Goal: Task Accomplishment & Management: Manage account settings

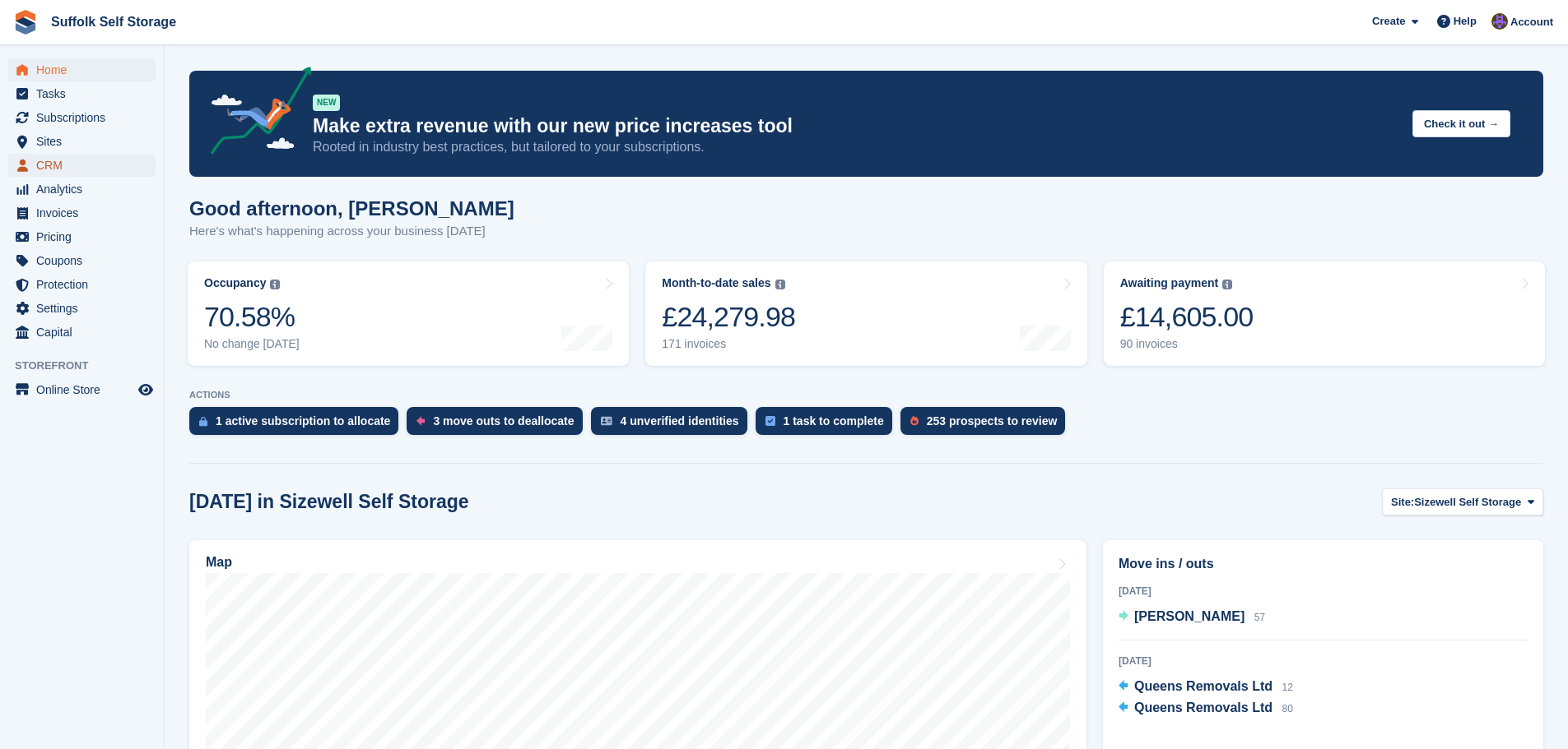
click at [58, 170] on span "CRM" at bounding box center [85, 166] width 99 height 23
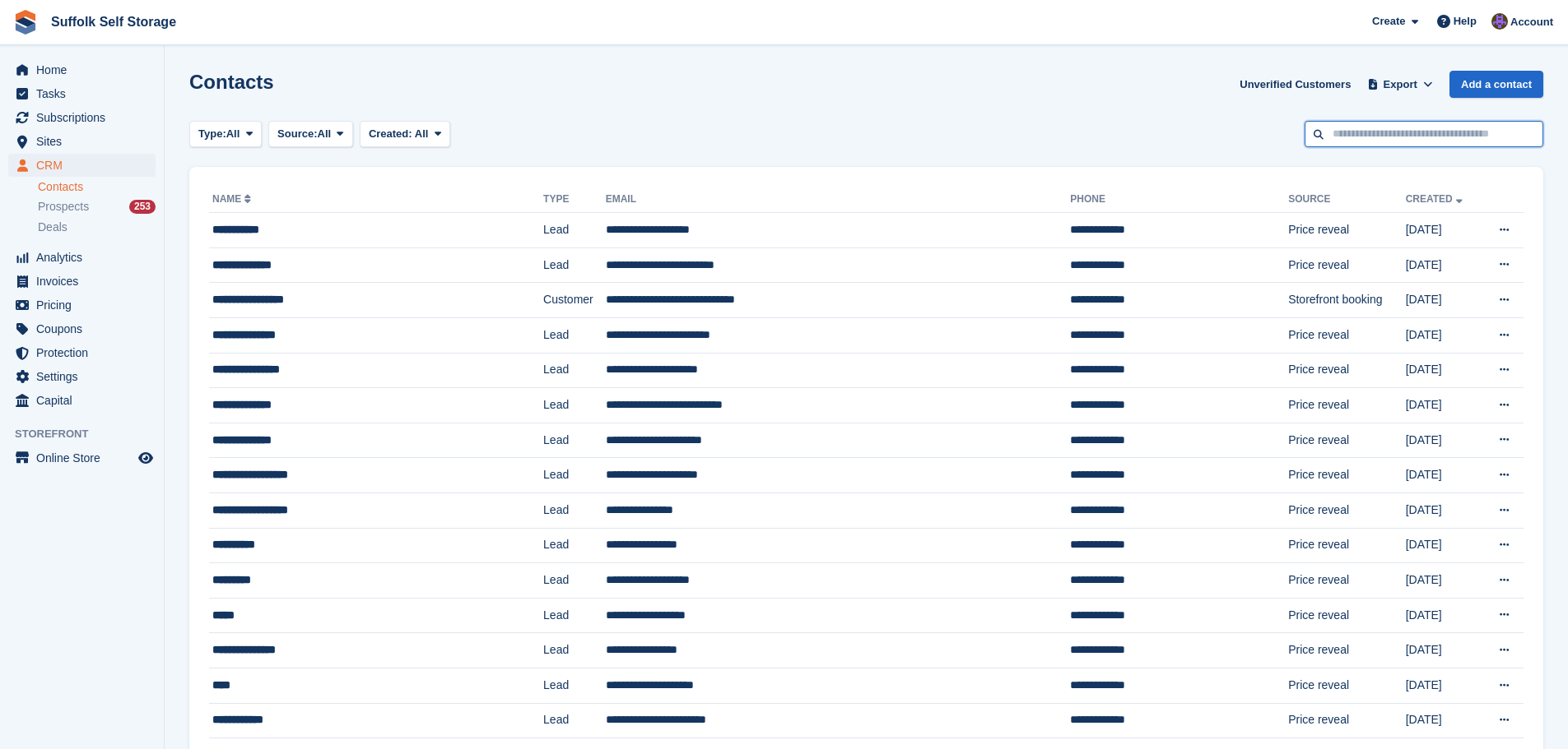
click at [1380, 134] on input "text" at bounding box center [1424, 135] width 239 height 27
type input "******"
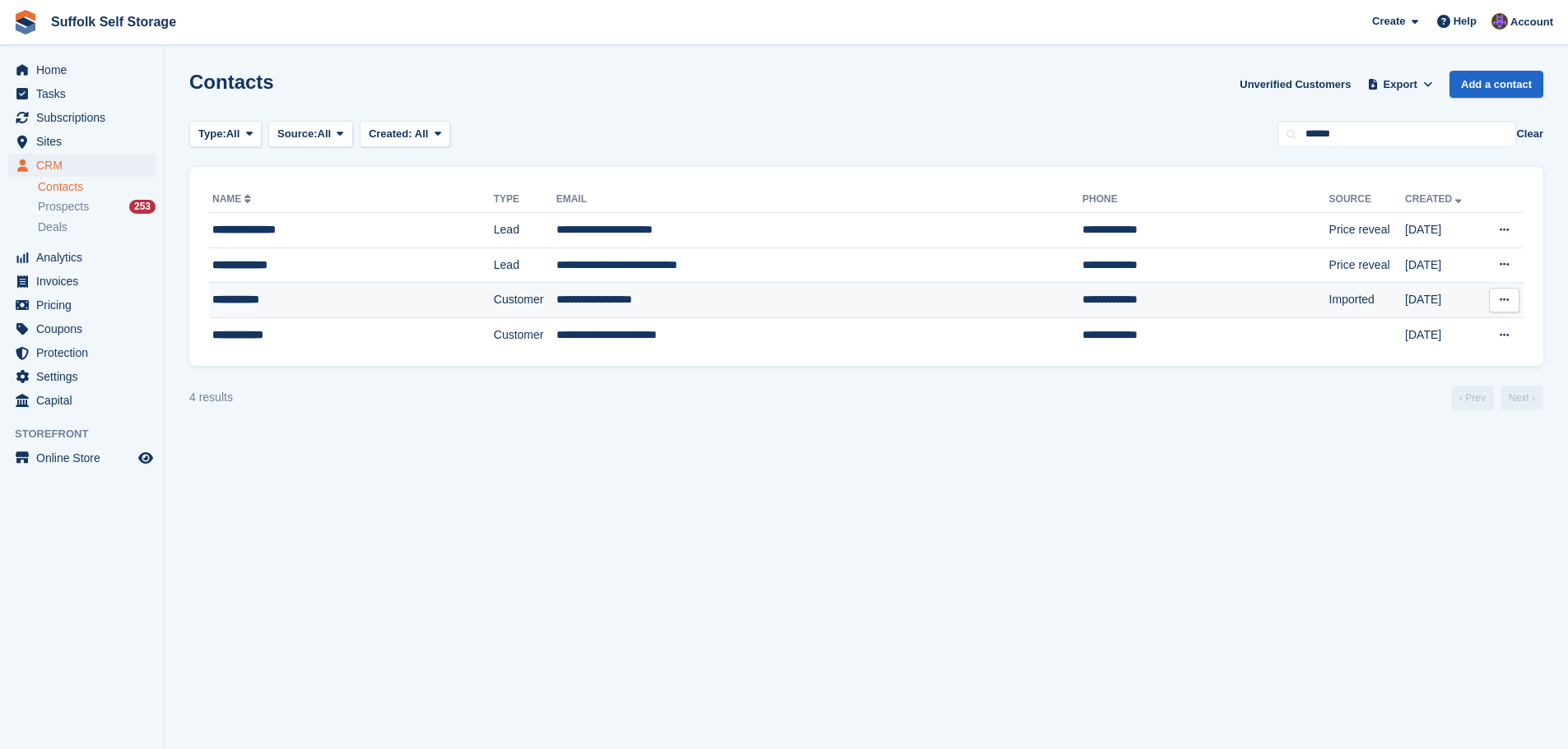
click at [828, 307] on td "**********" at bounding box center [819, 300] width 526 height 35
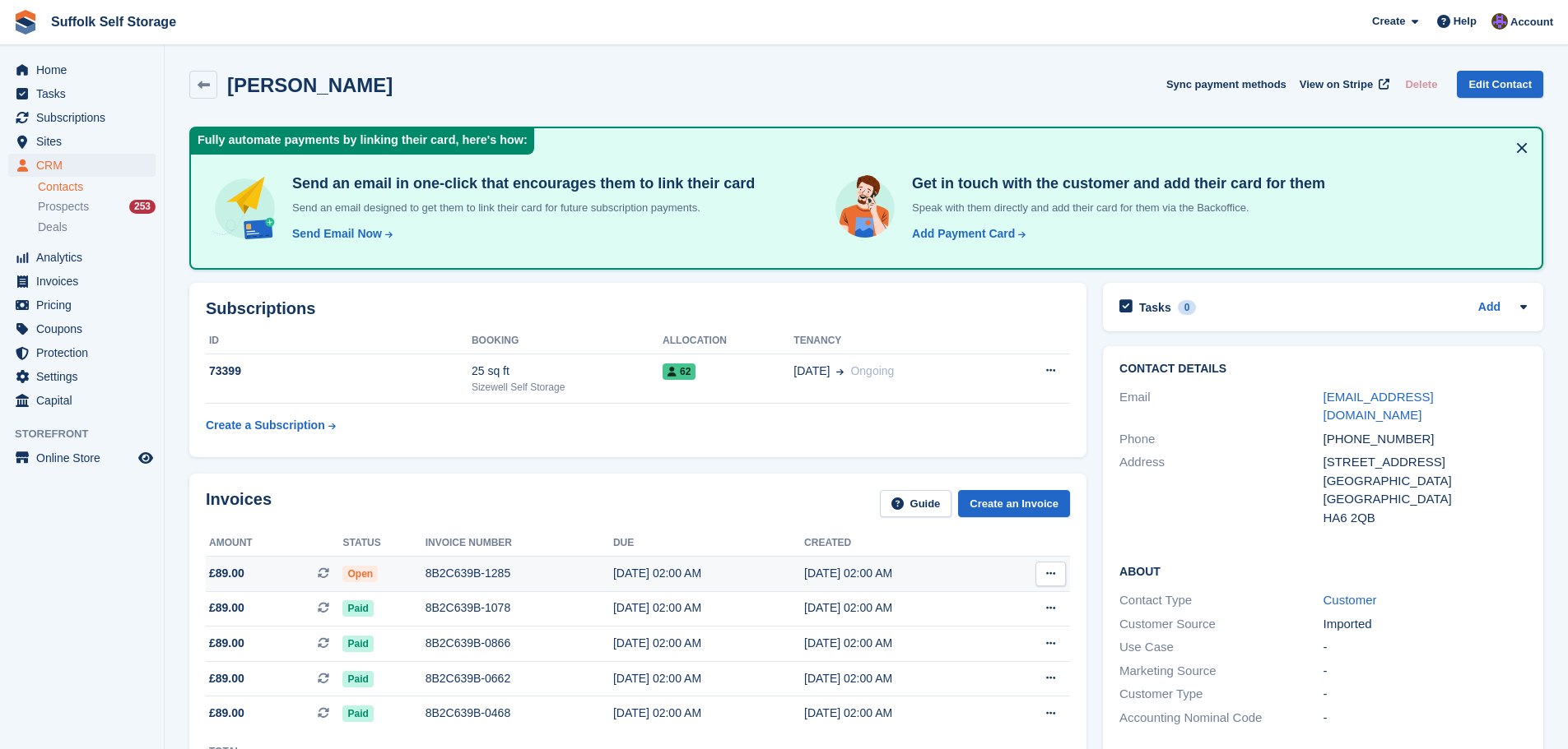
click at [350, 569] on span "Open" at bounding box center [360, 573] width 35 height 17
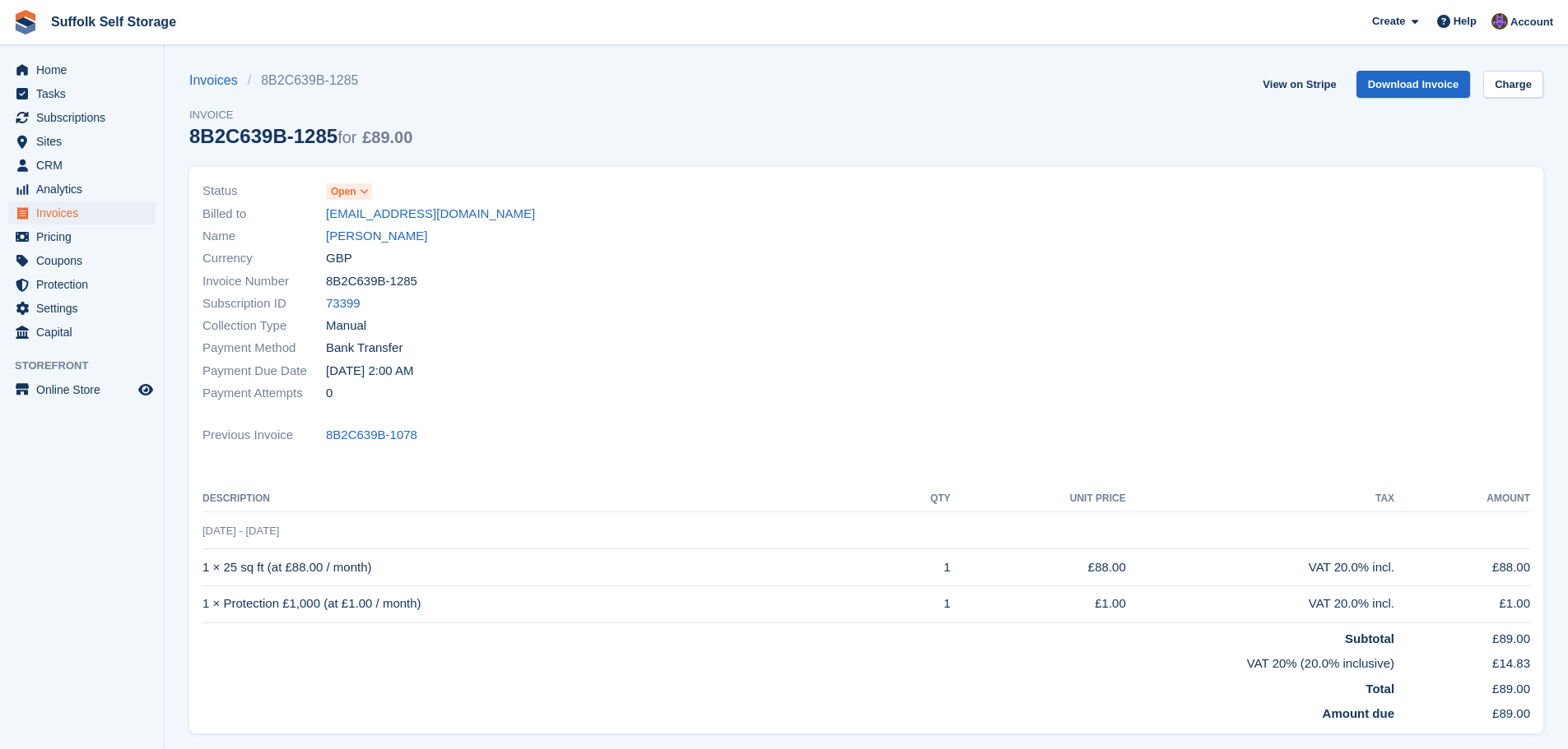
click at [351, 190] on span "Open" at bounding box center [343, 191] width 25 height 15
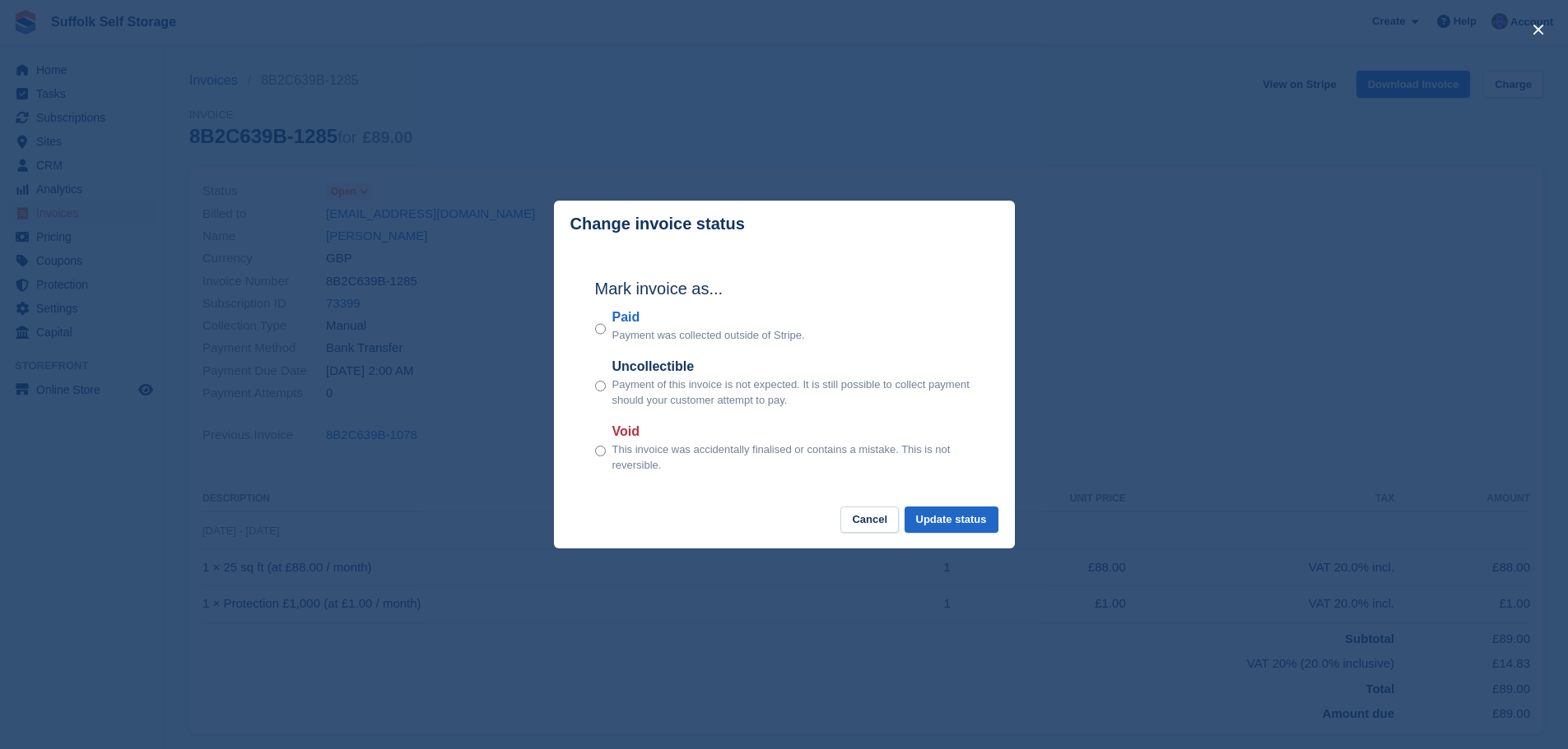
click at [607, 333] on div "Paid Payment was collected outside of Stripe." at bounding box center [784, 325] width 379 height 36
click at [950, 522] on button "Update status" at bounding box center [951, 521] width 94 height 27
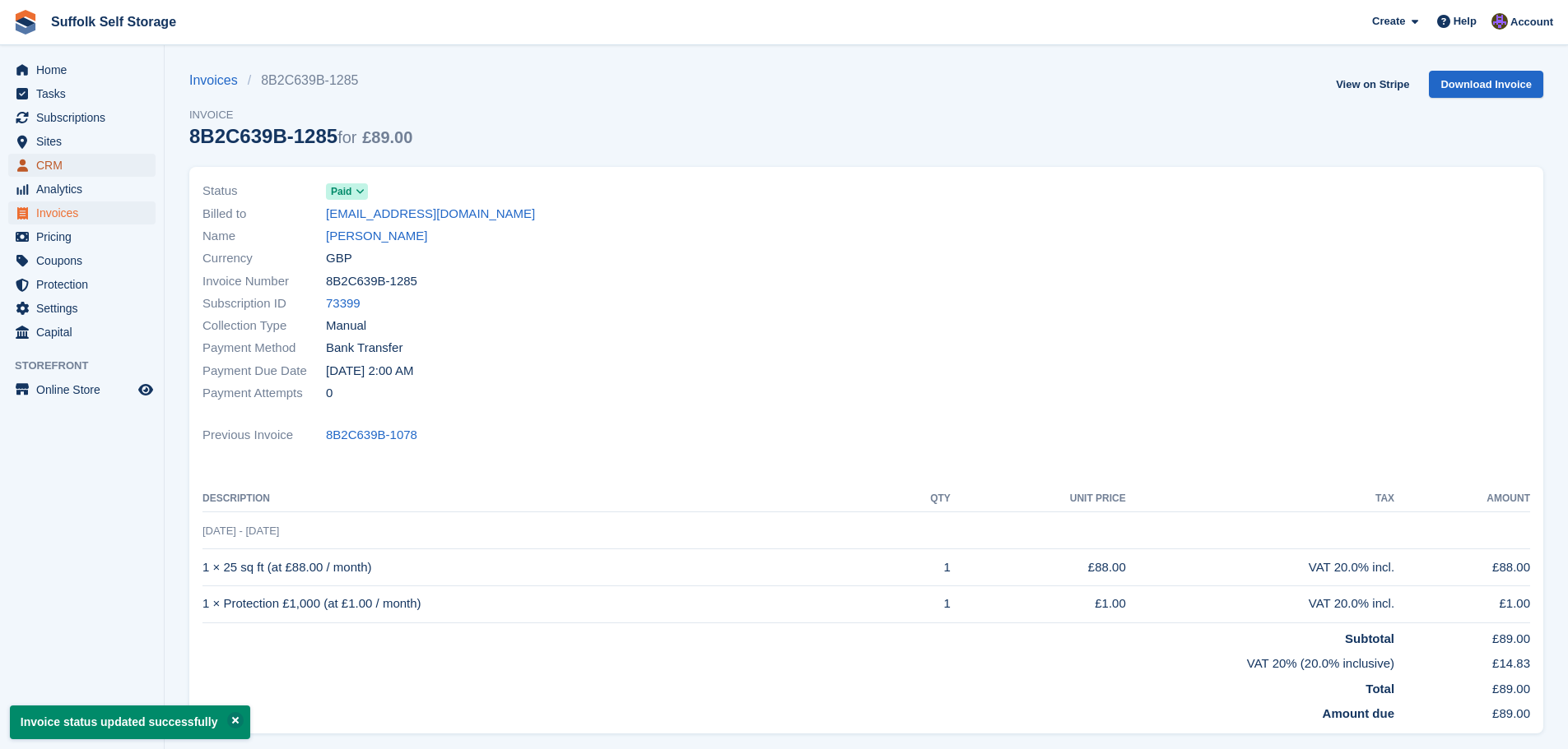
click at [29, 161] on span "menu" at bounding box center [22, 165] width 20 height 20
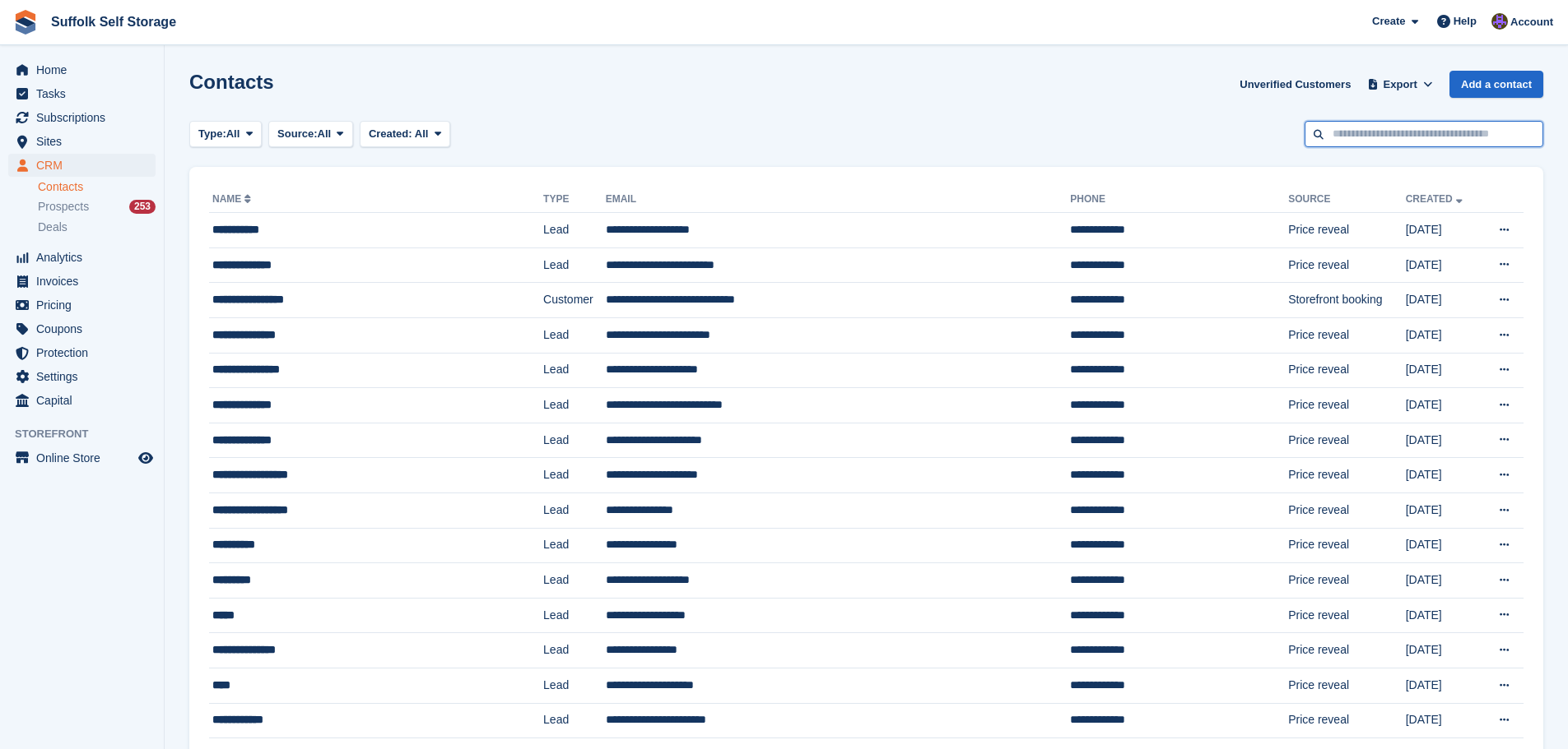
click at [1348, 134] on input "text" at bounding box center [1424, 135] width 239 height 27
type input "*******"
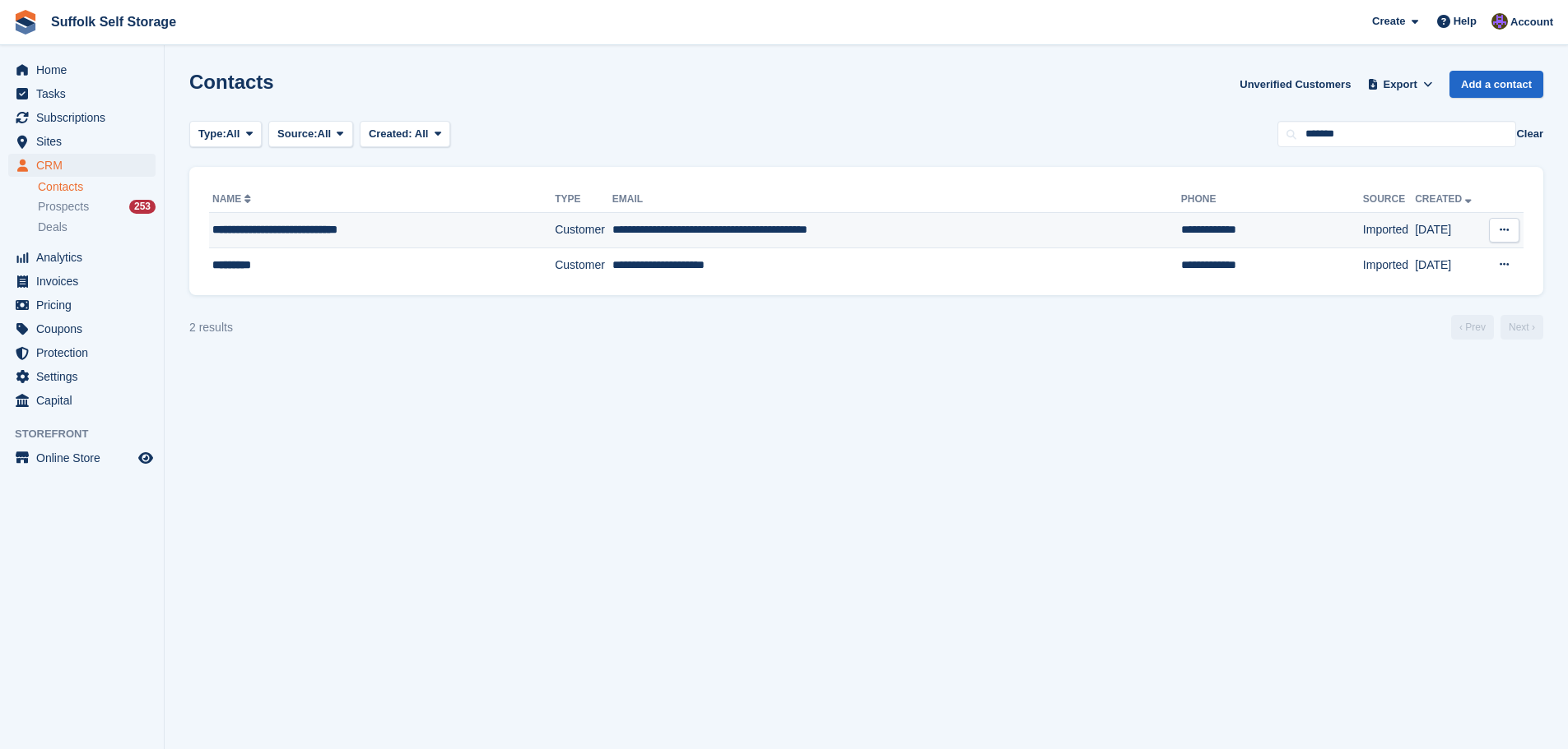
click at [1059, 226] on td "**********" at bounding box center [897, 230] width 569 height 35
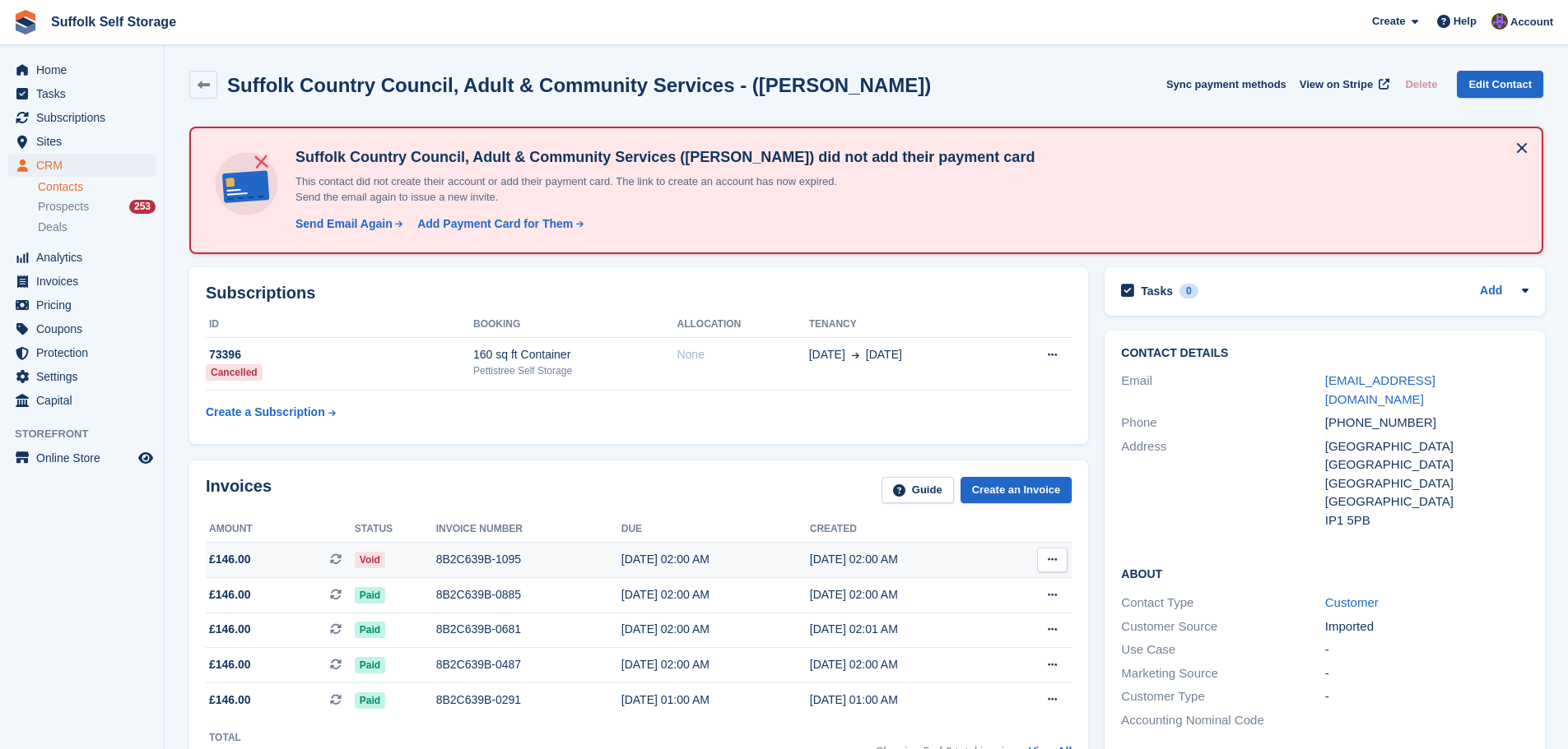
click at [370, 549] on td "Void" at bounding box center [396, 561] width 82 height 35
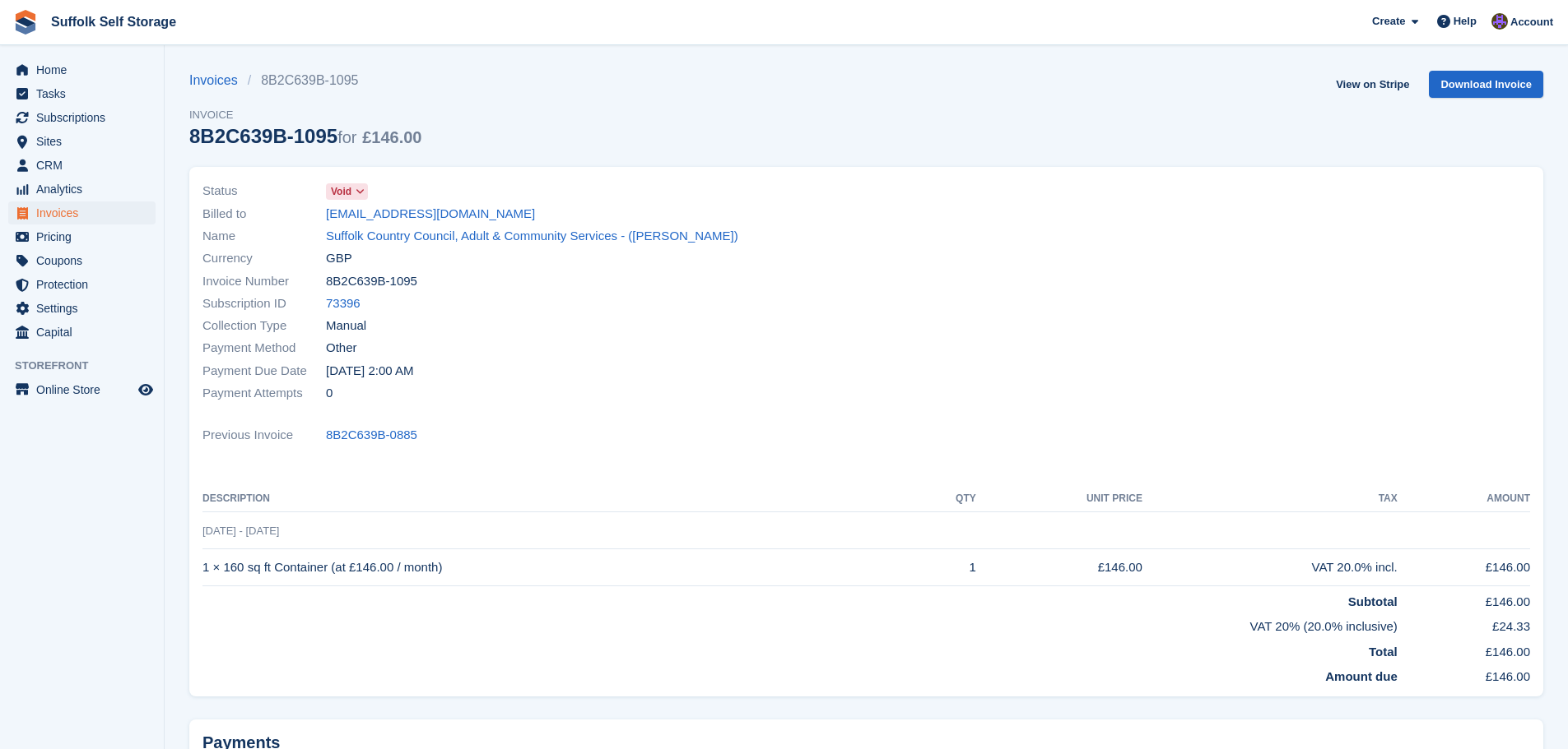
click at [349, 190] on span "Void" at bounding box center [341, 191] width 20 height 15
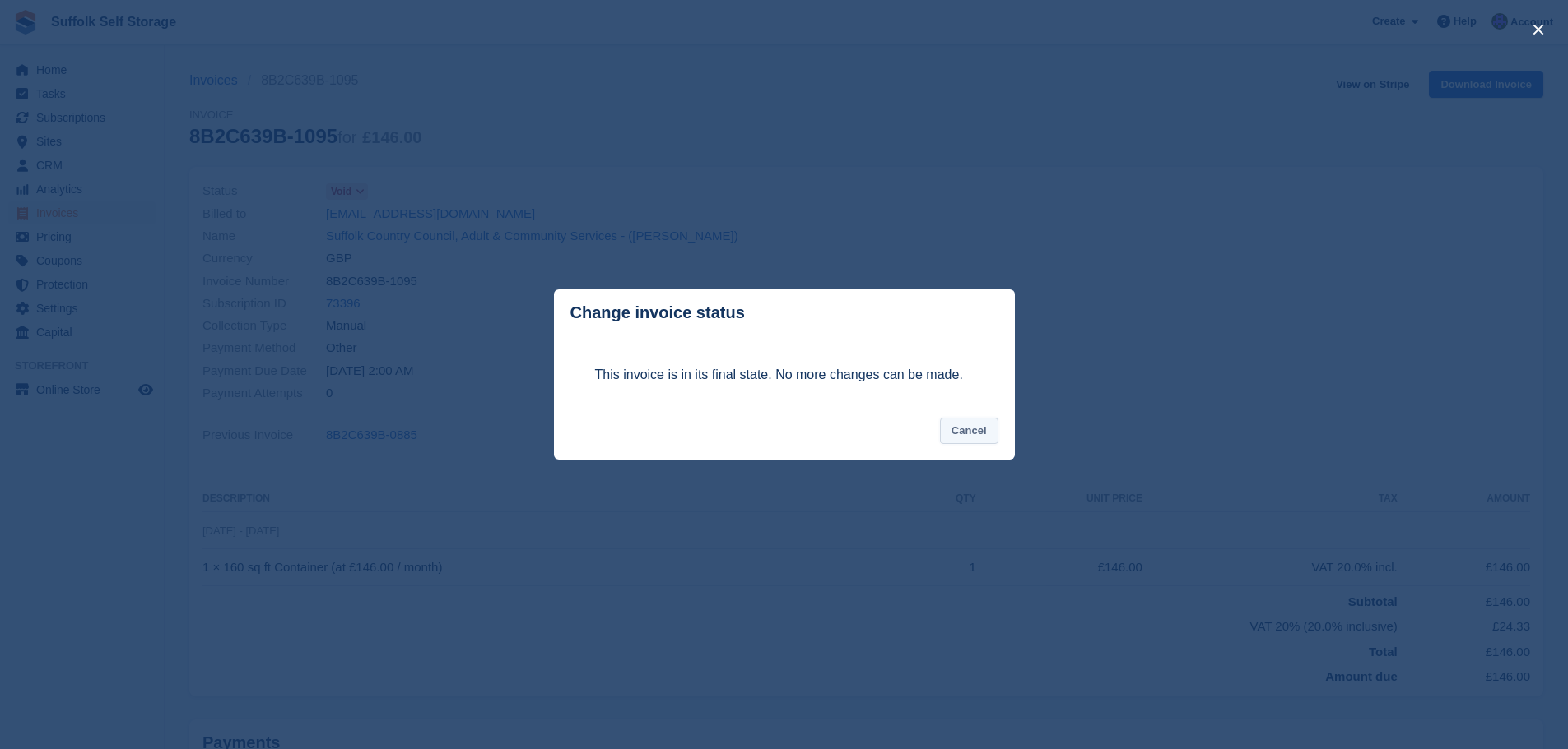
click at [965, 436] on button "Cancel" at bounding box center [969, 431] width 59 height 27
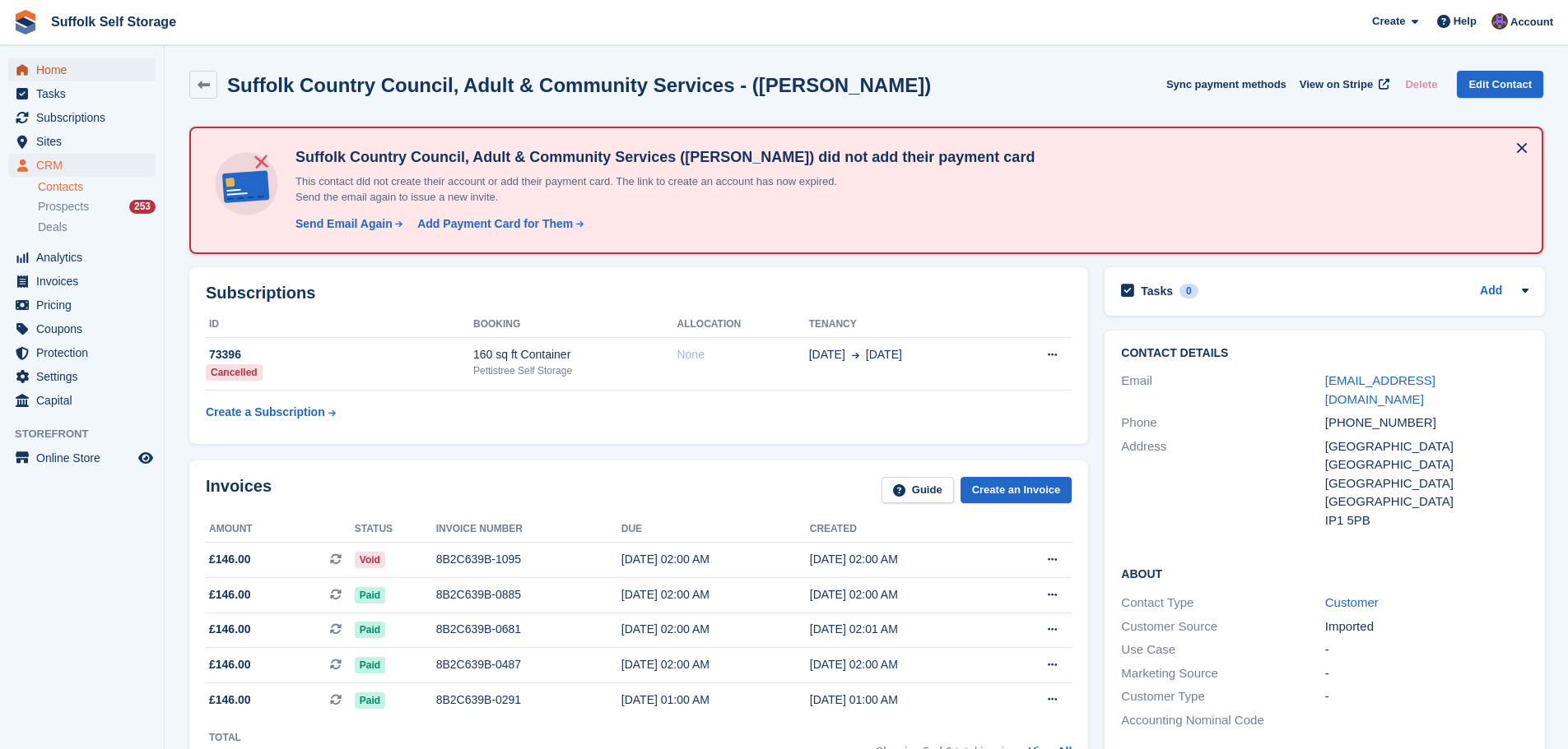
click at [67, 75] on span "Home" at bounding box center [85, 70] width 99 height 23
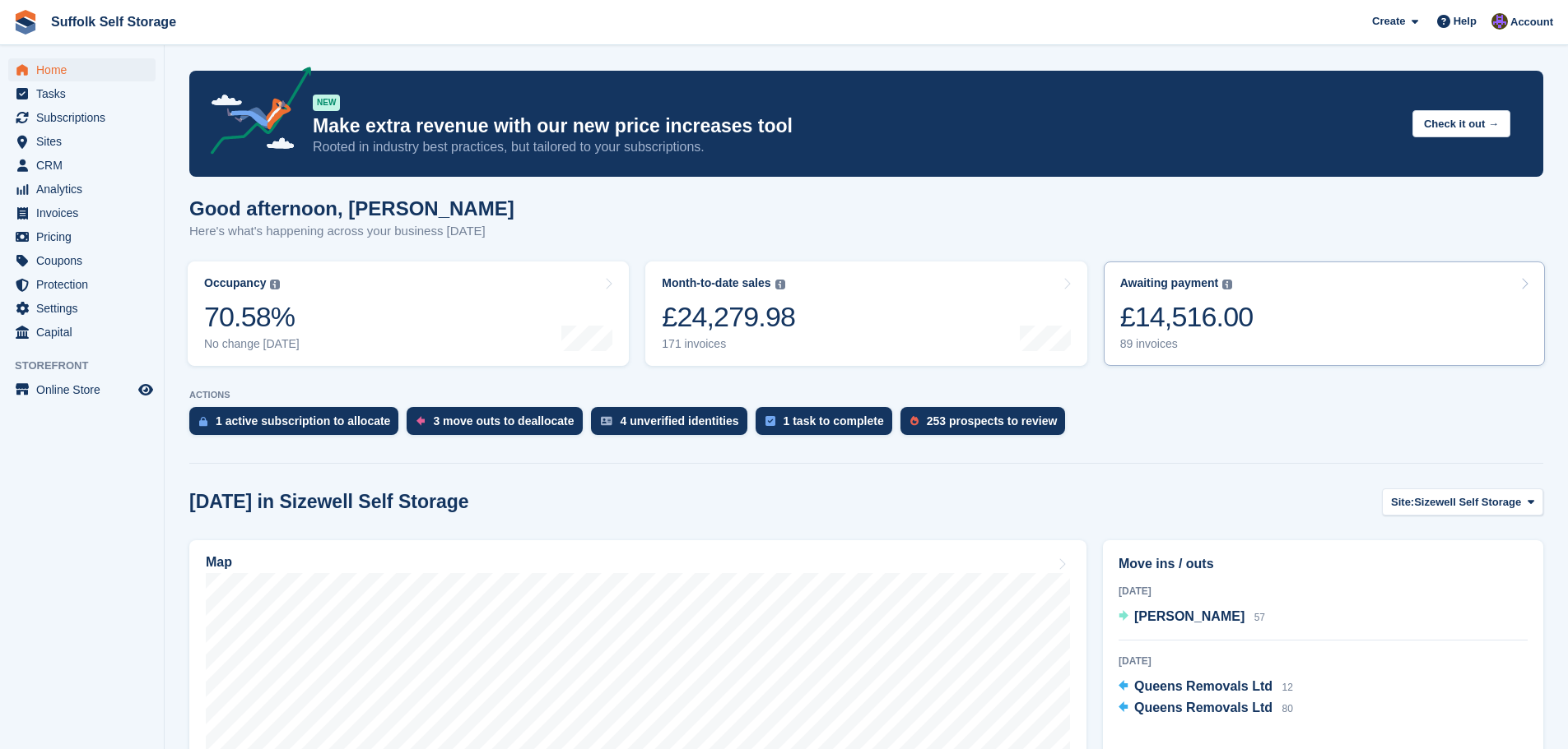
click at [1215, 326] on div "£14,516.00" at bounding box center [1186, 317] width 134 height 34
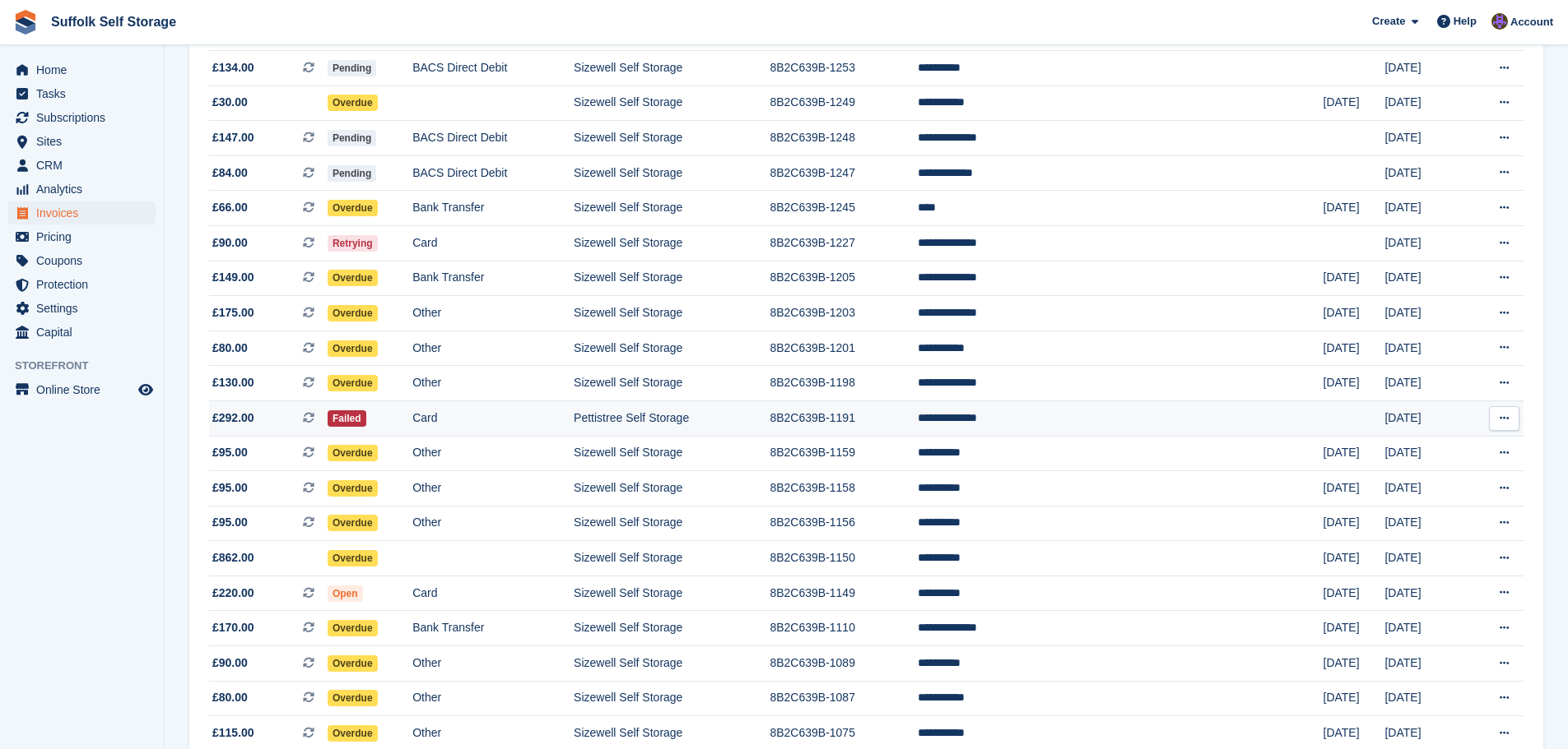
scroll to position [866, 0]
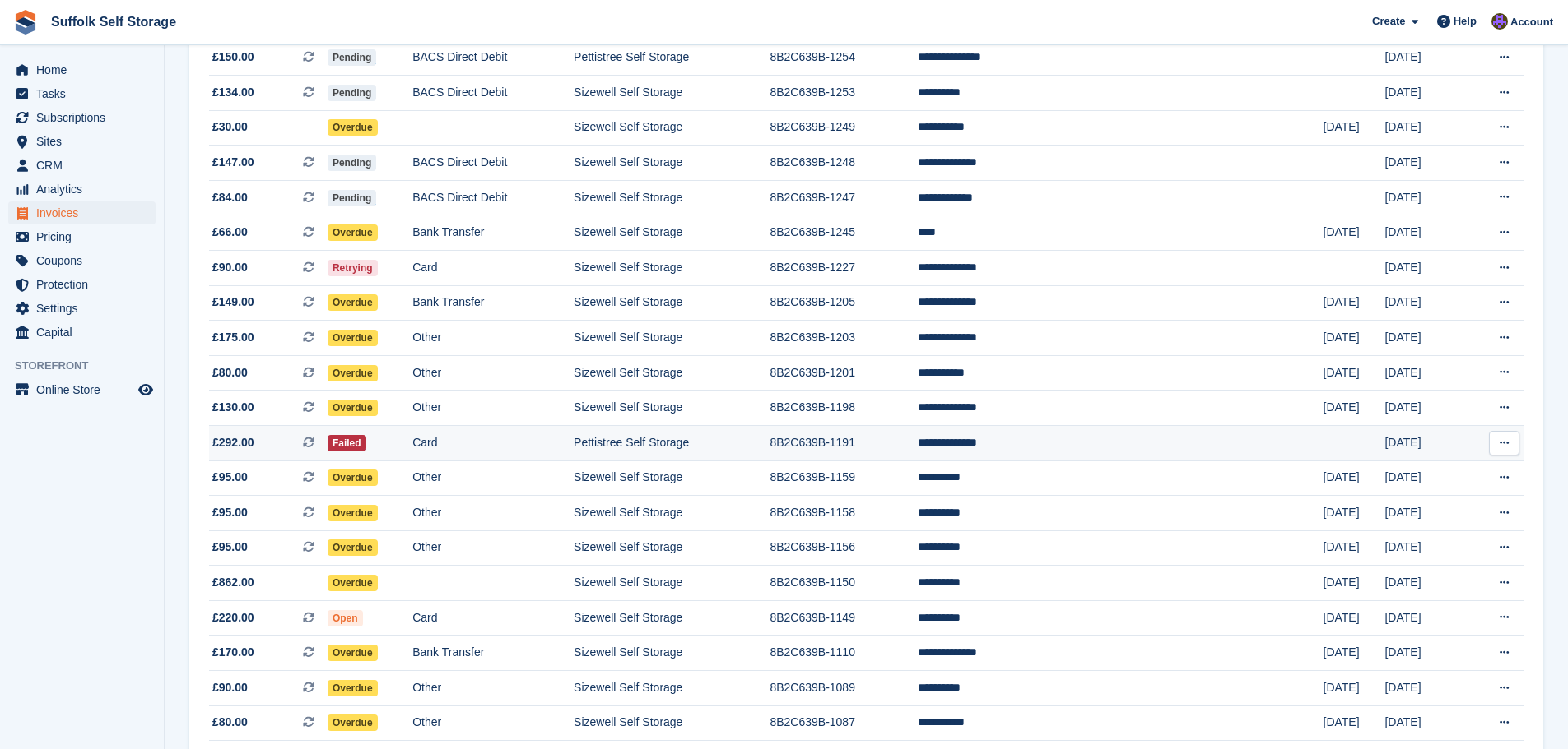
click at [1124, 440] on td "**********" at bounding box center [1120, 443] width 406 height 35
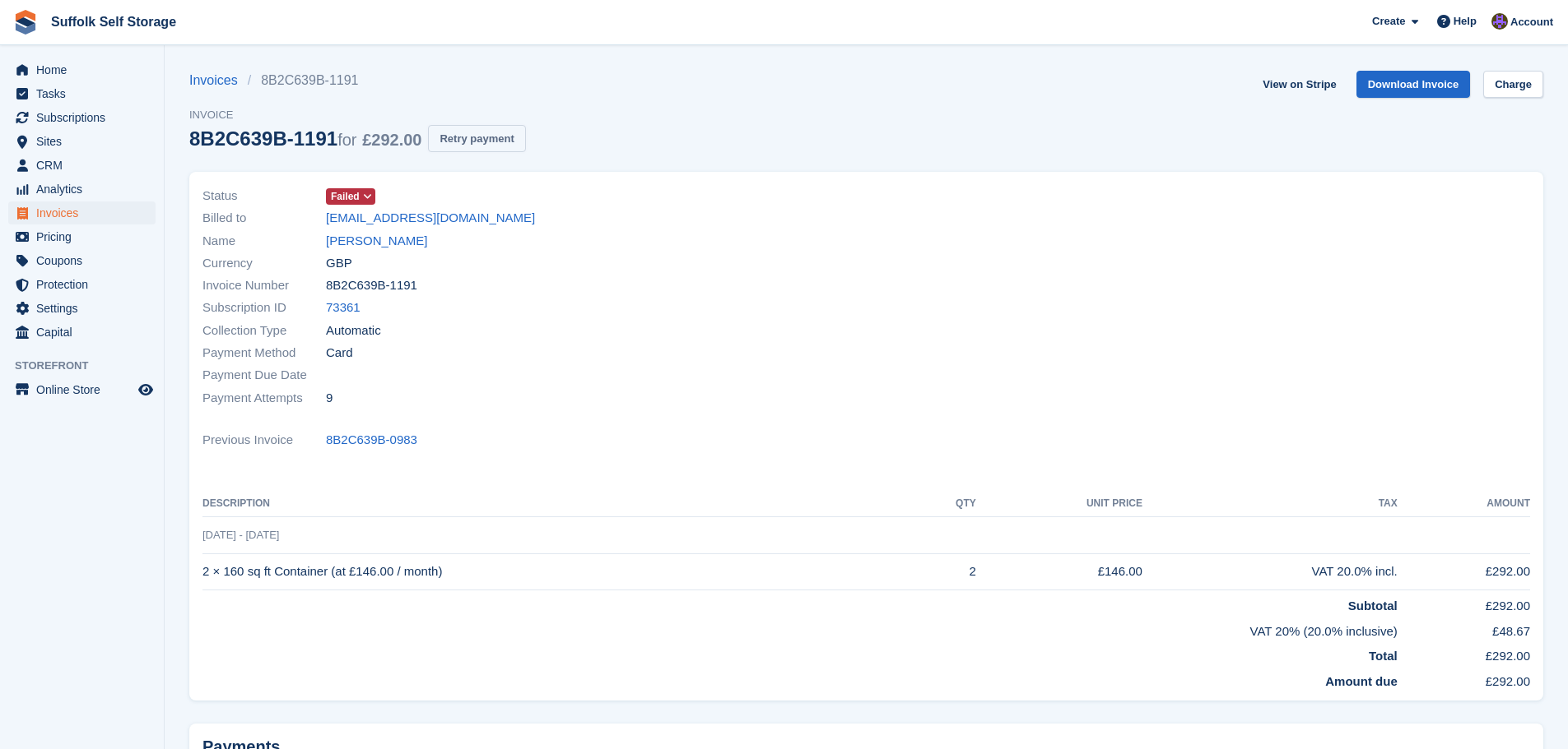
click at [460, 139] on button "Retry payment" at bounding box center [477, 138] width 98 height 27
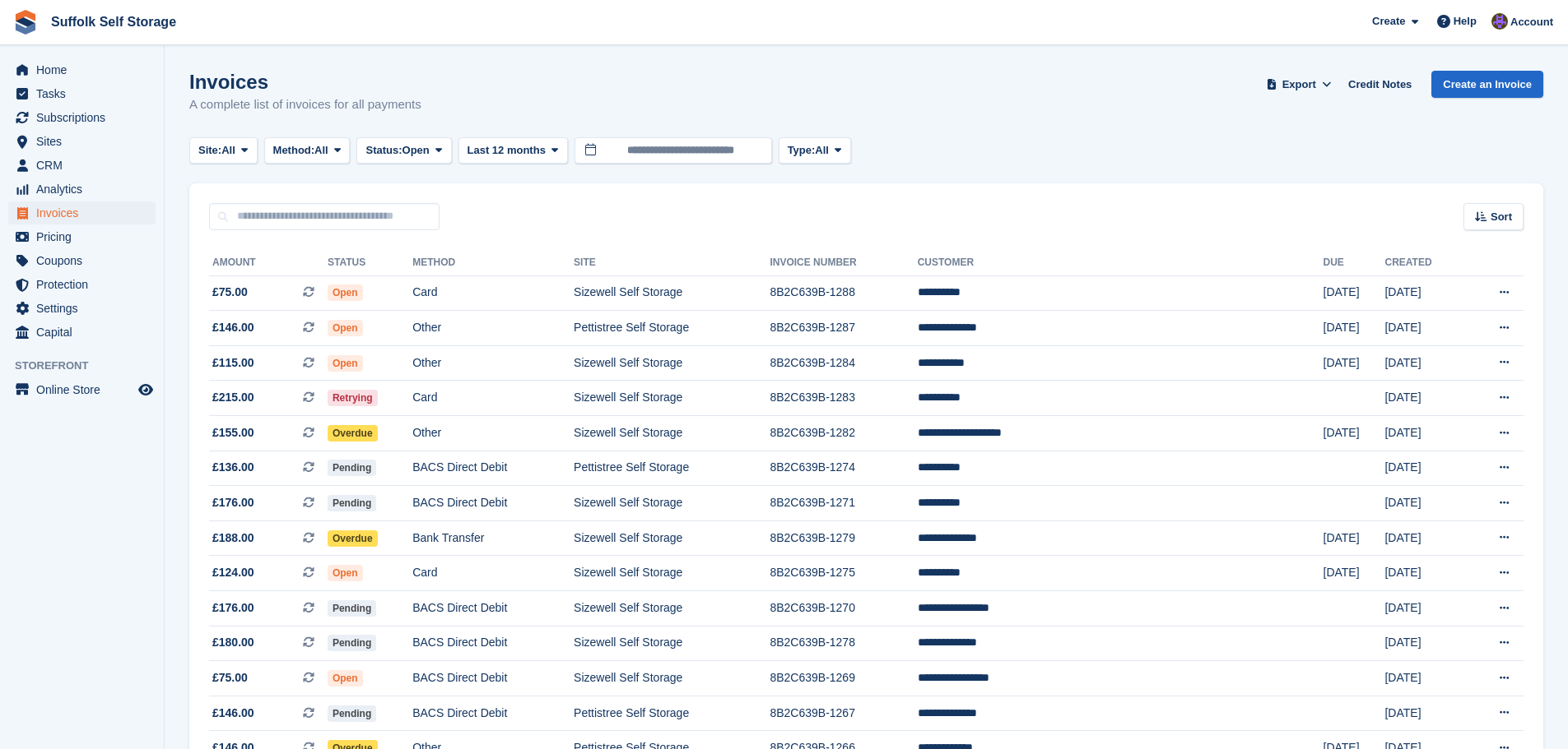
scroll to position [866, 0]
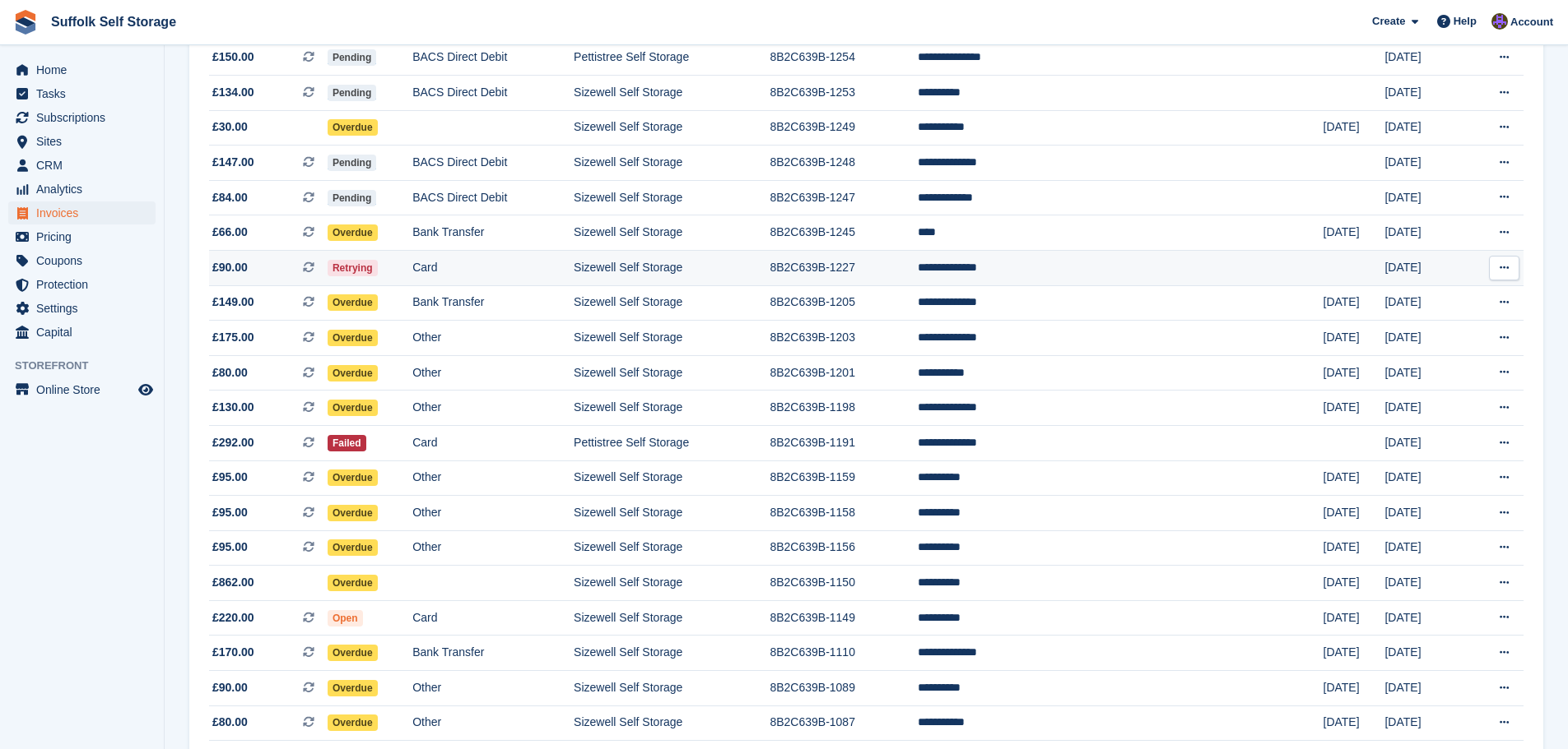
click at [712, 269] on td "Sizewell Self Storage" at bounding box center [671, 267] width 196 height 35
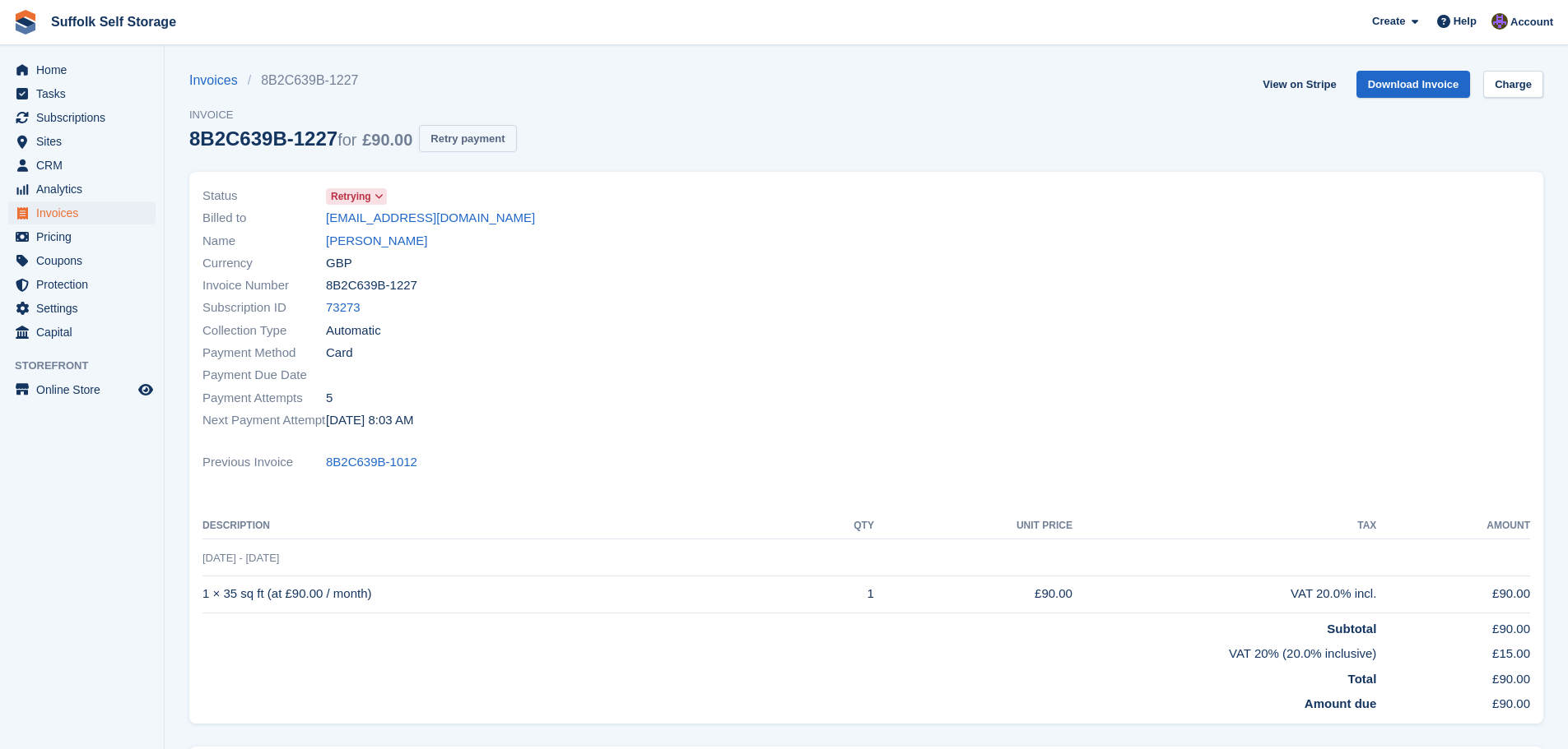
click at [475, 137] on button "Retry payment" at bounding box center [467, 138] width 98 height 27
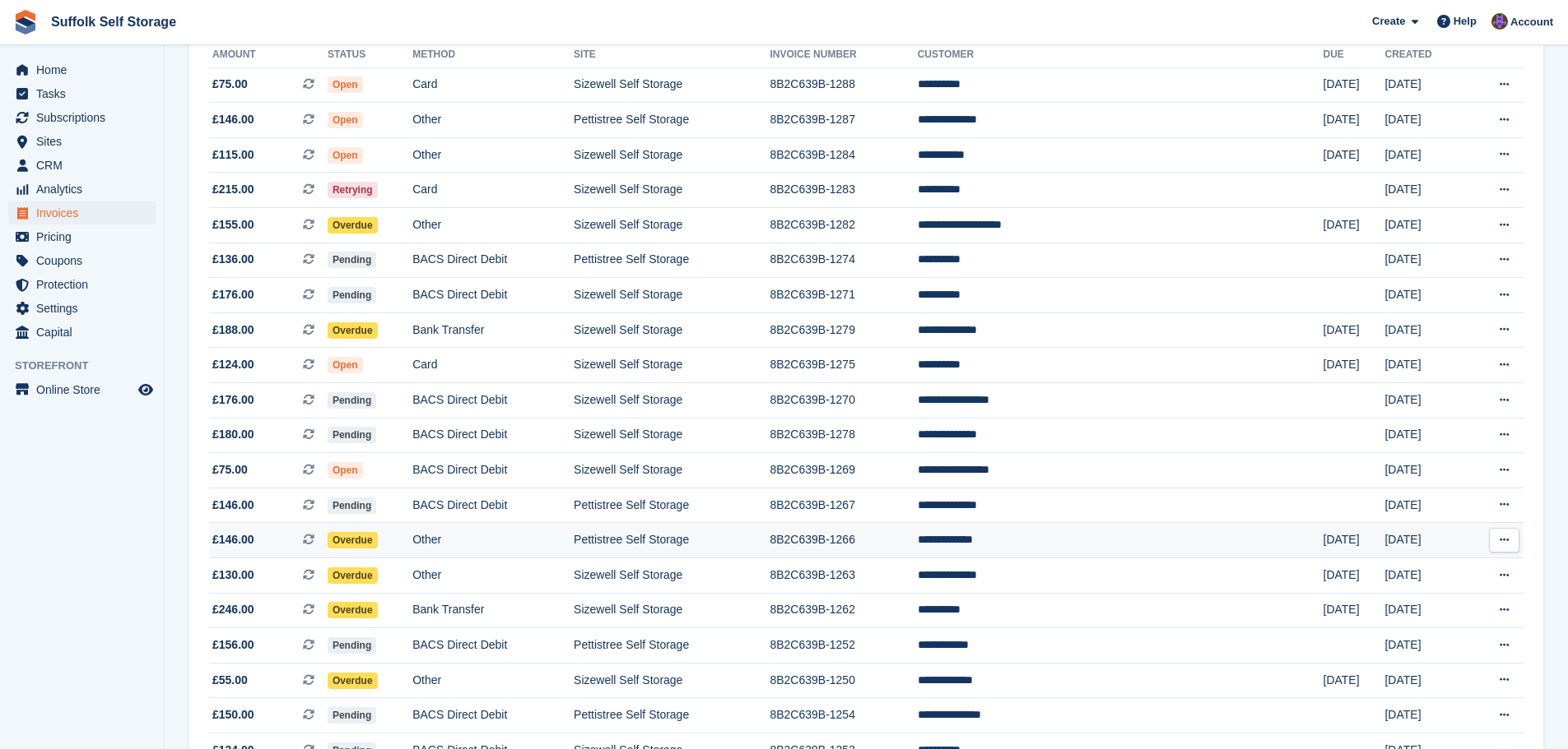
scroll to position [126, 0]
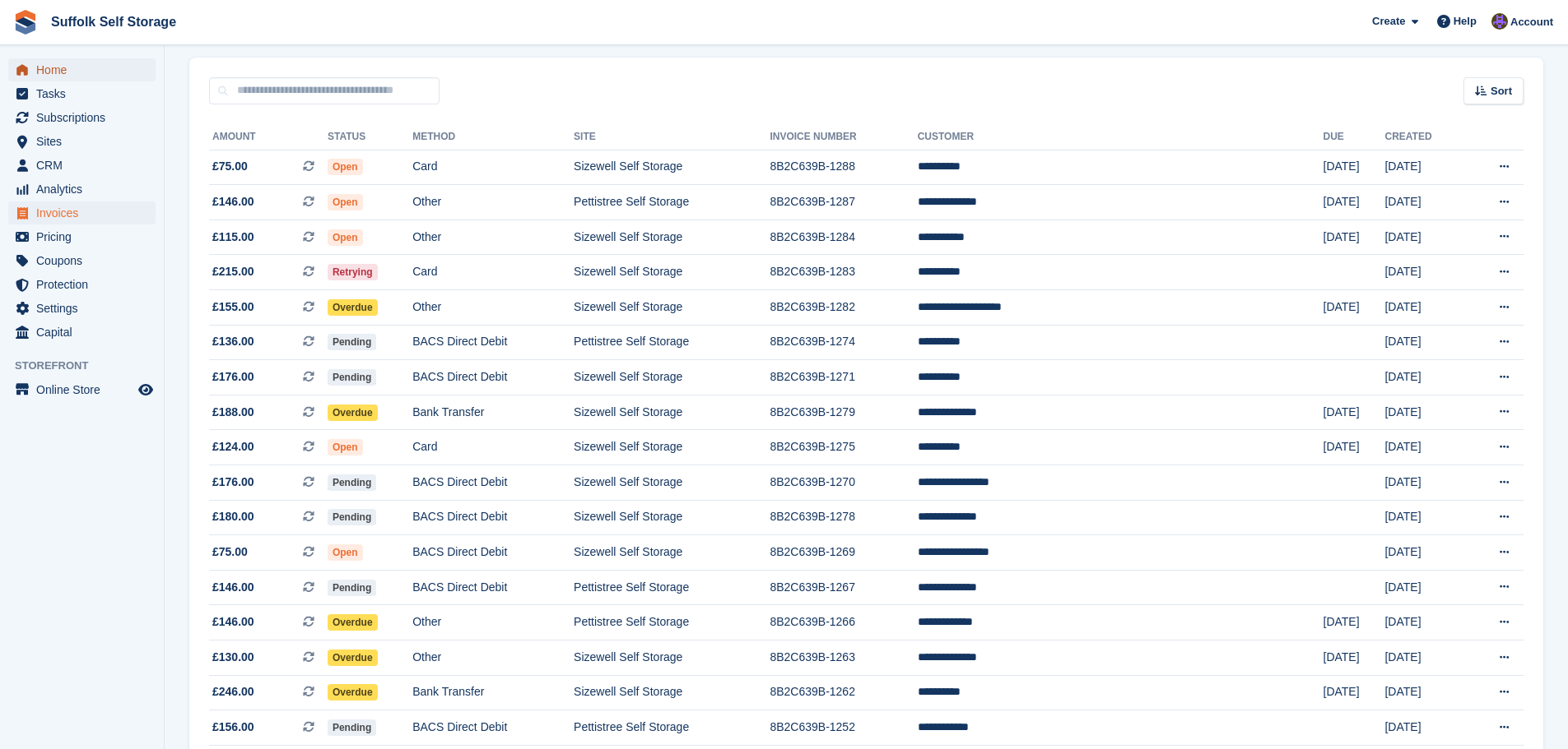
click at [50, 75] on span "Home" at bounding box center [85, 70] width 99 height 23
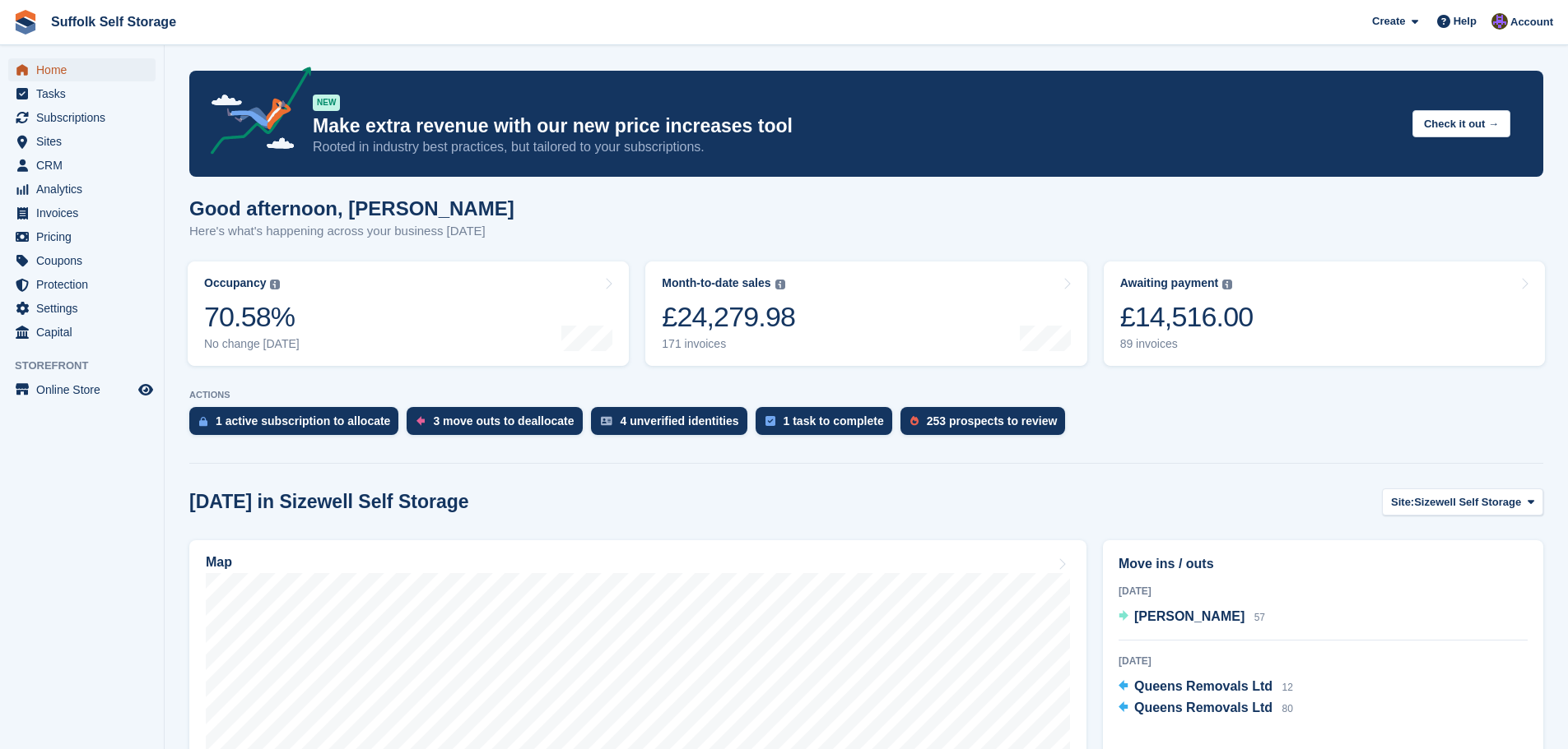
click at [67, 66] on span "Home" at bounding box center [85, 70] width 99 height 23
